Goal: Task Accomplishment & Management: Manage account settings

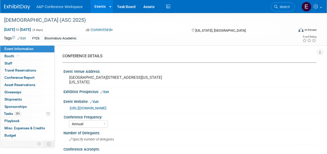
select select "Annual"
select select "Level 2"
select select "In-Person Booth"
select select "Criminology"
select select "Bloomsbury Academic"
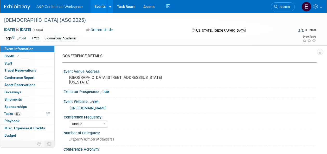
select select "[PERSON_NAME]"
select select "Networking/Commissioning"
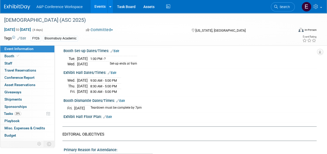
click at [72, 18] on div "[DEMOGRAPHIC_DATA] (ASC 2025)" at bounding box center [145, 20] width 287 height 9
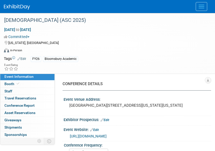
select select "Annual"
select select "Level 2"
select select "In-Person Booth"
select select "Criminology"
select select "Bloomsbury Academic"
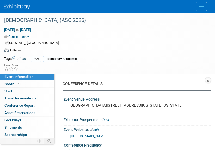
select select "[PERSON_NAME]"
select select "Networking/Commissioning"
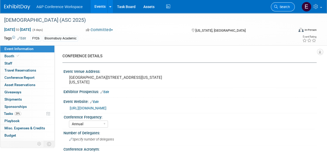
click at [214, 5] on link "Search" at bounding box center [283, 6] width 24 height 9
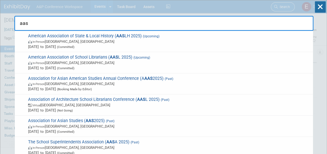
type input "aasl"
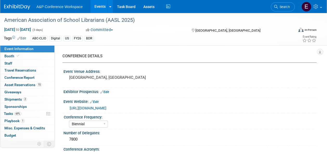
select select "Biennial"
select select "Level 1"
select select "In-Person Booth"
select select "Schools"
select select "Bloomsbury Digital Resources"
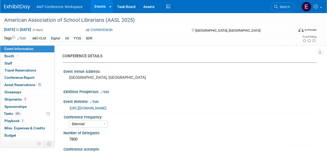
select select "[PERSON_NAME]"
select select "BDR Product Awareness and Trial Generation​"
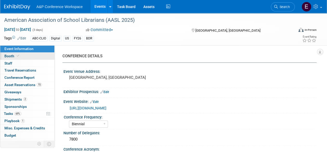
click at [12, 57] on span "Booth" at bounding box center [12, 56] width 16 height 4
select select "CLDC - Digital/BDR"
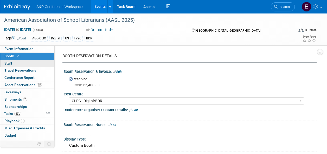
click at [14, 61] on link "0 Staff 0" at bounding box center [27, 63] width 54 height 7
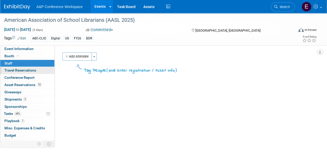
click at [18, 68] on span "Travel Reservations 0" at bounding box center [20, 70] width 32 height 4
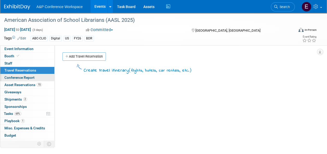
click at [21, 76] on span "Conference Report" at bounding box center [19, 78] width 30 height 4
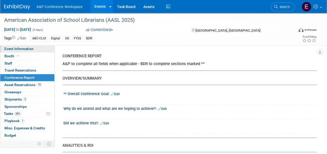
click at [28, 50] on span "Event Information" at bounding box center [18, 49] width 29 height 4
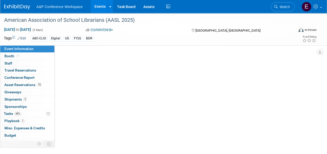
select select "Biennial"
select select "Level 1"
select select "In-Person Booth"
select select "Schools"
select select "Bloomsbury Digital Resources"
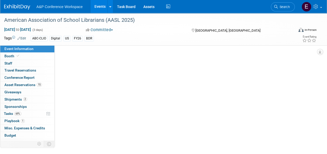
select select "Anne Weston"
select select "Mark Strong"
select select "Veronica Dove"
select select "BDR Product Awareness and Trial Generation​"
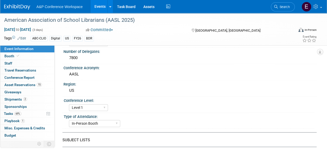
scroll to position [60, 0]
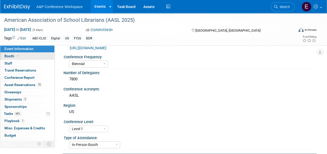
click at [29, 56] on link "Booth" at bounding box center [27, 56] width 54 height 7
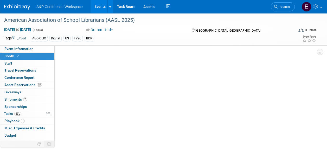
scroll to position [0, 0]
select select "CLDC - Digital/BDR"
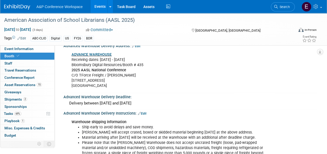
scroll to position [771, 0]
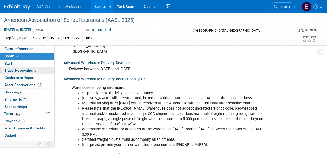
click at [34, 72] on span "Travel Reservations 0" at bounding box center [20, 70] width 32 height 4
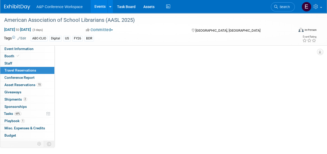
scroll to position [0, 0]
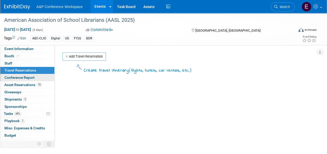
click at [32, 80] on span "Conference Report" at bounding box center [19, 78] width 30 height 4
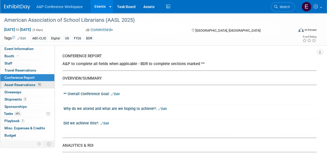
click at [34, 87] on link "15 Asset Reservations 15" at bounding box center [27, 85] width 54 height 7
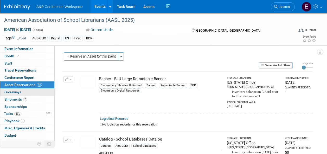
click at [34, 90] on link "0 Giveaways 0" at bounding box center [27, 92] width 54 height 7
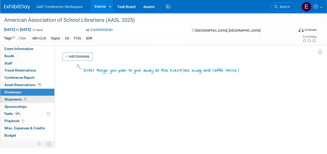
click at [30, 100] on link "2 Shipments 2" at bounding box center [27, 99] width 54 height 7
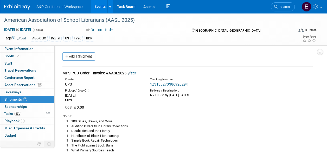
scroll to position [19, 0]
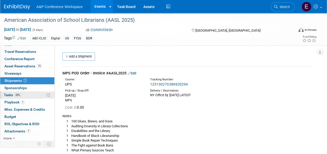
click at [22, 96] on link "69% Tasks 69%" at bounding box center [27, 95] width 54 height 7
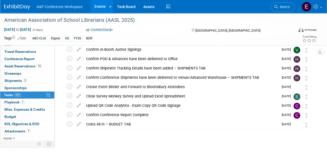
scroll to position [29, 0]
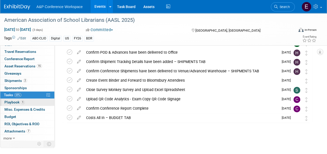
click at [31, 102] on link "1 Playbook 1" at bounding box center [27, 102] width 54 height 7
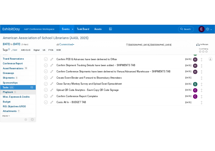
scroll to position [0, 0]
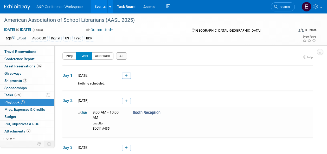
click at [125, 34] on div "Oct 16, 2025 to Oct 18, 2025 (3 days) Oct 16, 2025 to Oct 18, 2025 Committed Co…" at bounding box center [160, 31] width 320 height 8
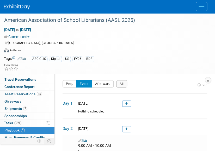
click at [105, 47] on div "Virtual In-Person Hybrid <img src="https://www.exhibitday.com/Images/Format-Vir…" at bounding box center [106, 51] width 204 height 8
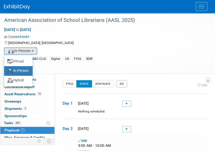
click at [127, 43] on div "[GEOGRAPHIC_DATA], [GEOGRAPHIC_DATA]" at bounding box center [104, 42] width 200 height 6
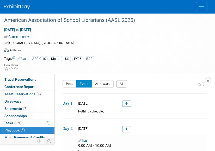
click at [199, 5] on button "Menu" at bounding box center [200, 6] width 11 height 9
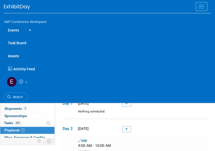
click at [12, 57] on link "Assets" at bounding box center [107, 55] width 207 height 13
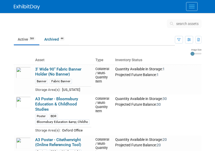
click at [189, 23] on span "search assets" at bounding box center [187, 24] width 22 height 4
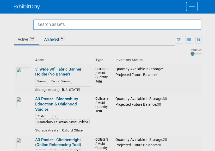
paste input "Banner - Bloomsbury Academic New Releases 2025 Hanging Banner"
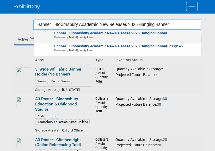
type input "Banner - Bloomsbury Academic New Releases 2025 Hanging Banner"
click at [145, 35] on strong "Banner - Bloomsbury Academic New Releases 2025 Hanging Banner" at bounding box center [110, 33] width 113 height 4
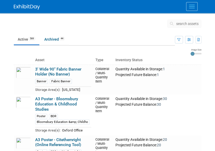
click at [178, 26] on button "search assets" at bounding box center [184, 24] width 34 height 8
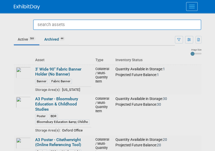
paste input "Banner - Bloomsbury Academic New Releases 2025 Hanging Banner"
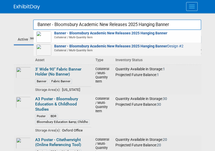
click at [179, 47] on span "Banner - Bloomsbury Academic New Releases 2025 Hanging Banner Design #2 Collate…" at bounding box center [116, 48] width 161 height 8
type input "Banner - Bloomsbury Academic New Releases 2025 Hanging Banner Design #2"
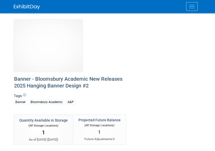
click at [188, 7] on button "Menu" at bounding box center [191, 6] width 11 height 9
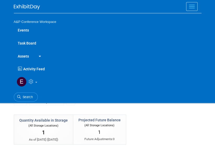
click at [23, 51] on link "Assets" at bounding box center [23, 55] width 19 height 13
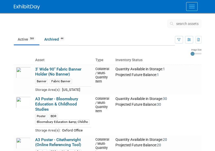
click at [180, 21] on button "search assets" at bounding box center [184, 24] width 34 height 8
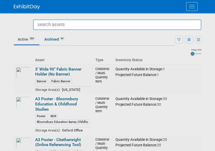
paste input "Banner - Bloomsbury Academic Enjoy 35% Off Hanging Banner"
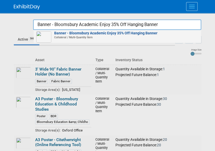
type input "Banner - Bloomsbury Academic Enjoy 35% Off Hanging Banner"
click at [141, 35] on strong "Banner - Bloomsbury Academic Enjoy 35% Off Hanging Banner" at bounding box center [105, 33] width 103 height 4
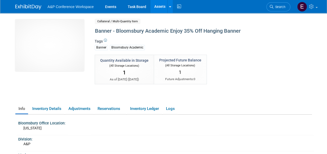
click at [214, 60] on div "10031442-10728563-252e3963-d5b7-4dc2-94f1-59b6d53c6f59.jpg Collateral / Multi-Q…" at bounding box center [163, 60] width 304 height 81
